Goal: Task Accomplishment & Management: Use online tool/utility

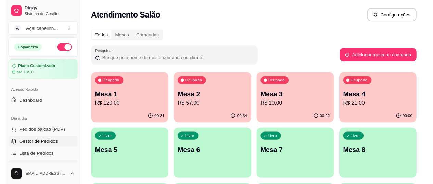
scroll to position [34, 0]
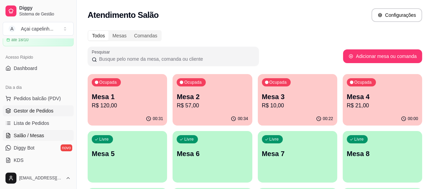
click at [36, 107] on span "Gestor de Pedidos" at bounding box center [34, 110] width 40 height 7
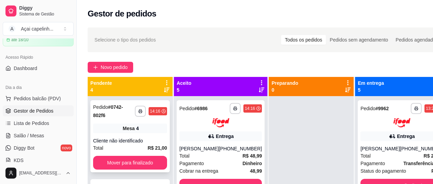
click at [134, 134] on div "**********" at bounding box center [129, 136] width 79 height 72
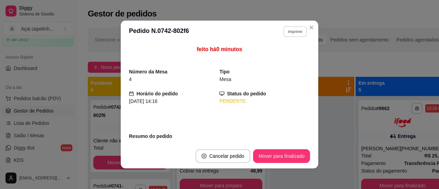
click at [295, 33] on button "Imprimir" at bounding box center [295, 31] width 24 height 11
click at [269, 57] on button "IMPRESSORA" at bounding box center [280, 55] width 50 height 11
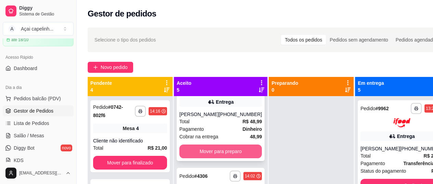
scroll to position [103, 0]
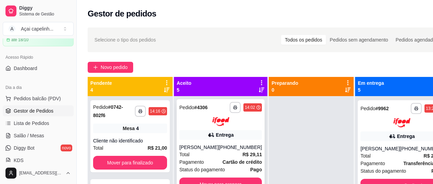
click at [219, 150] on div "[PHONE_NUMBER]" at bounding box center [240, 147] width 43 height 7
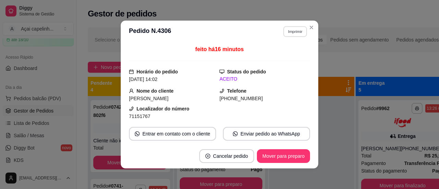
click at [290, 33] on button "Imprimir" at bounding box center [295, 31] width 24 height 11
click at [277, 56] on button "IMPRESSORA" at bounding box center [280, 55] width 48 height 11
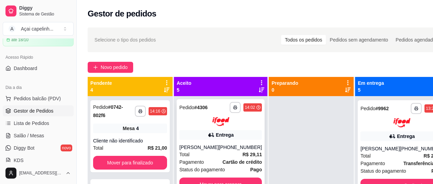
click at [193, 134] on div "Entrega" at bounding box center [221, 135] width 83 height 10
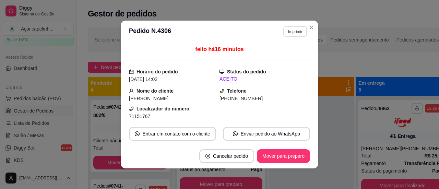
click at [285, 29] on button "Imprimir" at bounding box center [295, 31] width 24 height 11
click at [269, 53] on button "IMPRESSORA" at bounding box center [280, 55] width 50 height 11
click at [295, 32] on button "Imprimir" at bounding box center [295, 31] width 24 height 11
click at [282, 55] on button "IMPRESSORA" at bounding box center [280, 55] width 50 height 11
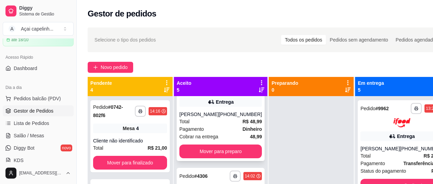
scroll to position [0, 0]
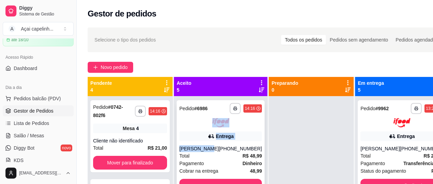
click at [204, 123] on div "**********" at bounding box center [221, 147] width 88 height 95
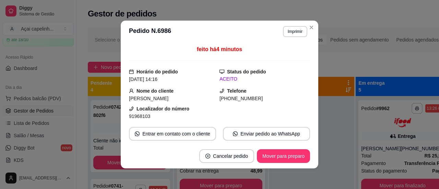
click at [289, 30] on button "Imprimir" at bounding box center [295, 31] width 24 height 11
click at [274, 52] on button "IMPRESSORA" at bounding box center [280, 55] width 50 height 11
click at [295, 26] on button "Imprimir" at bounding box center [295, 31] width 24 height 11
click at [287, 54] on button "IMPRESSORA" at bounding box center [280, 55] width 48 height 11
